Goal: Find specific page/section: Locate a particular part of the current website

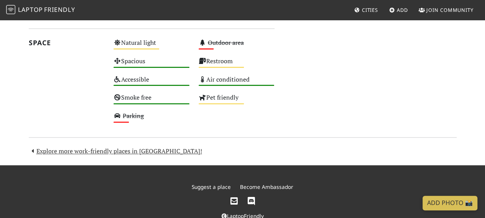
scroll to position [460, 0]
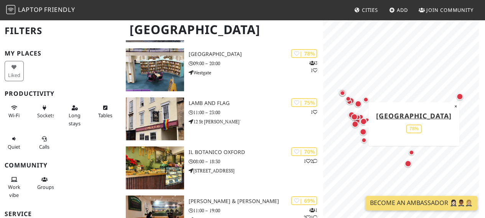
scroll to position [82, 0]
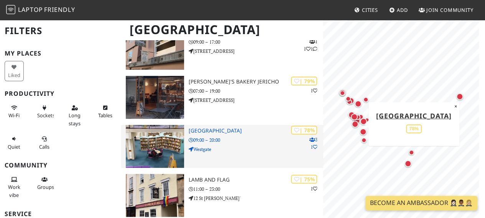
click at [242, 130] on h3 "[GEOGRAPHIC_DATA]" at bounding box center [256, 131] width 134 height 7
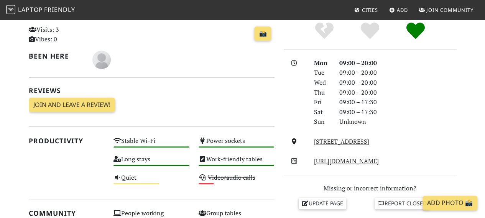
scroll to position [192, 0]
